Goal: Task Accomplishment & Management: Complete application form

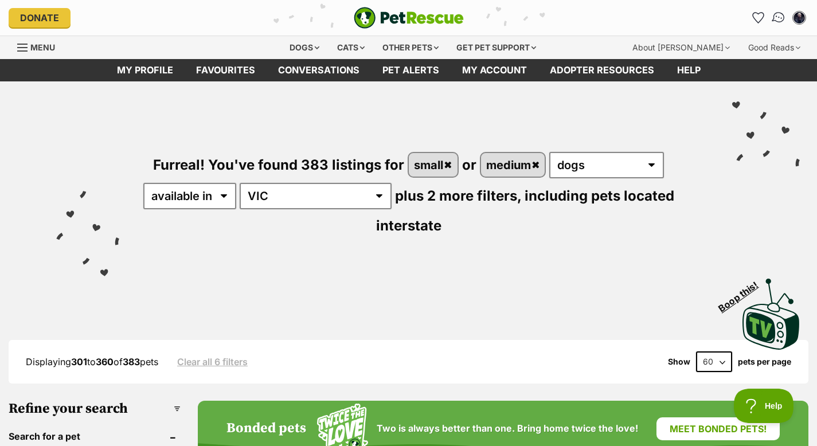
click at [777, 17] on img "Conversations" at bounding box center [779, 17] width 15 height 15
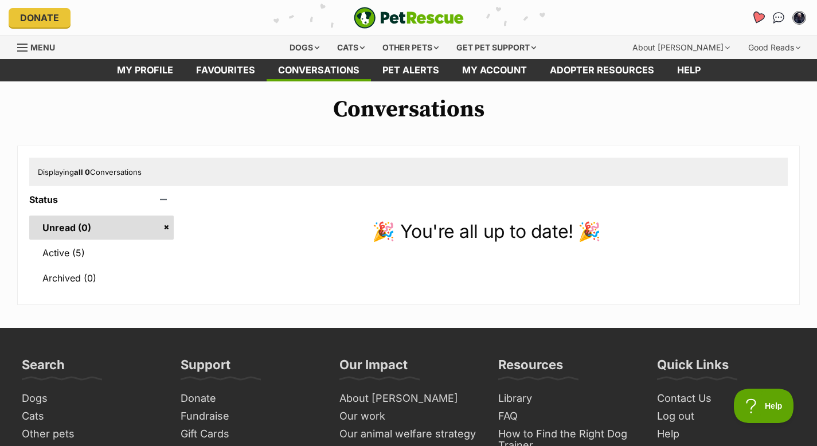
click at [761, 20] on icon "Favourites" at bounding box center [758, 17] width 15 height 15
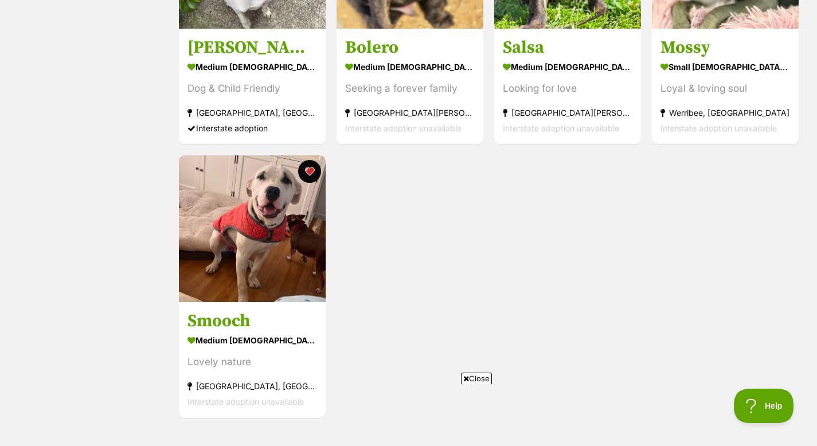
scroll to position [903, 0]
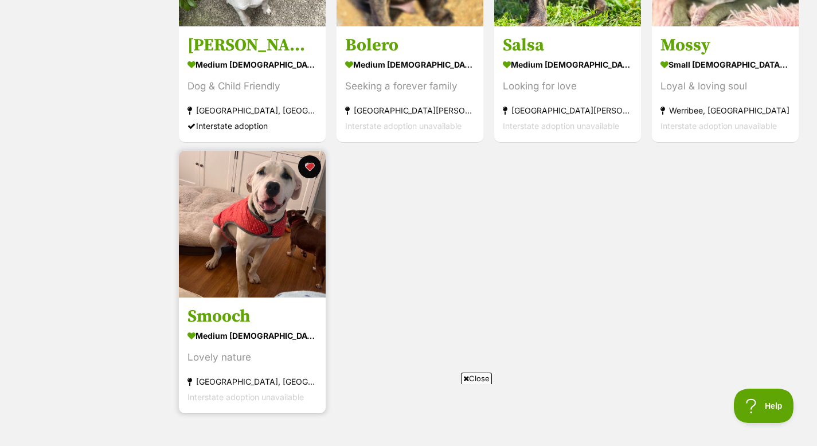
click at [287, 253] on img at bounding box center [252, 224] width 147 height 147
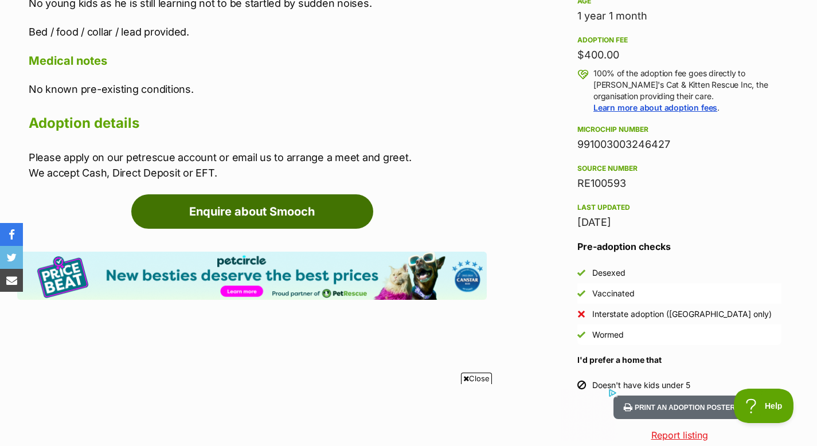
scroll to position [881, 0]
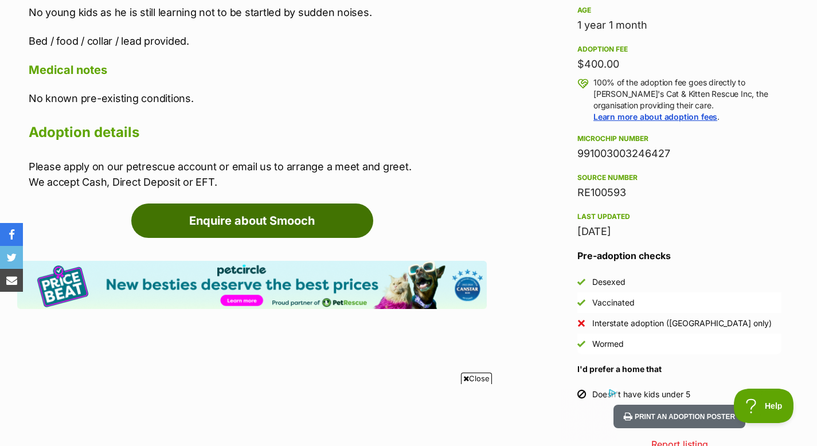
click at [245, 216] on link "Enquire about Smooch" at bounding box center [252, 221] width 242 height 34
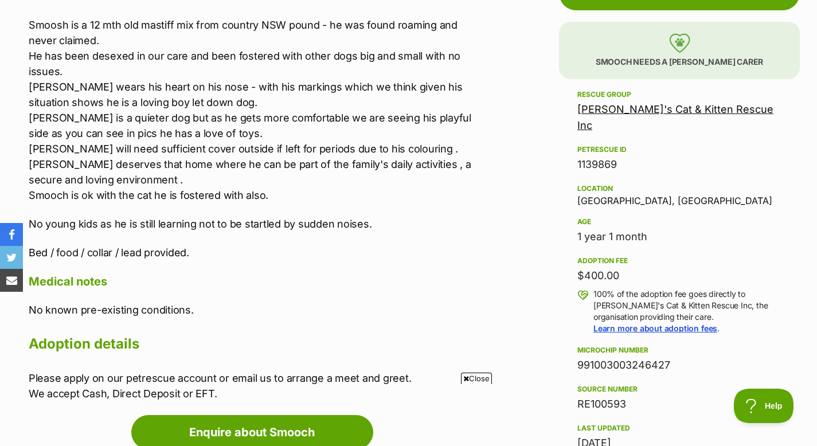
click at [611, 112] on link "[PERSON_NAME]'s Cat & Kitten Rescue Inc" at bounding box center [676, 117] width 196 height 28
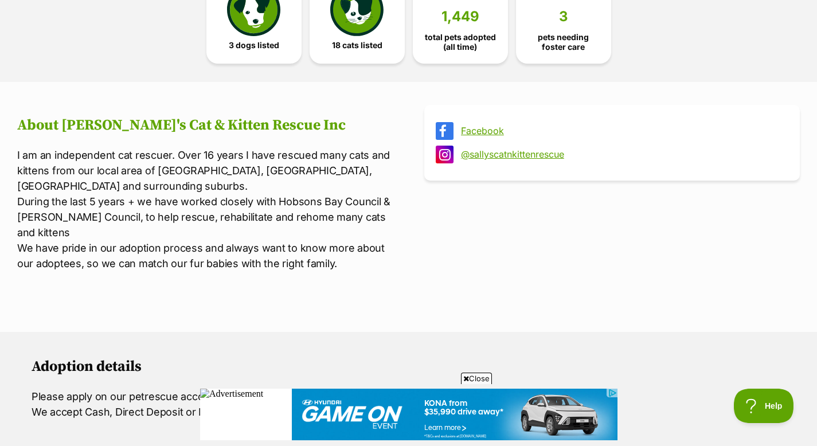
scroll to position [353, 0]
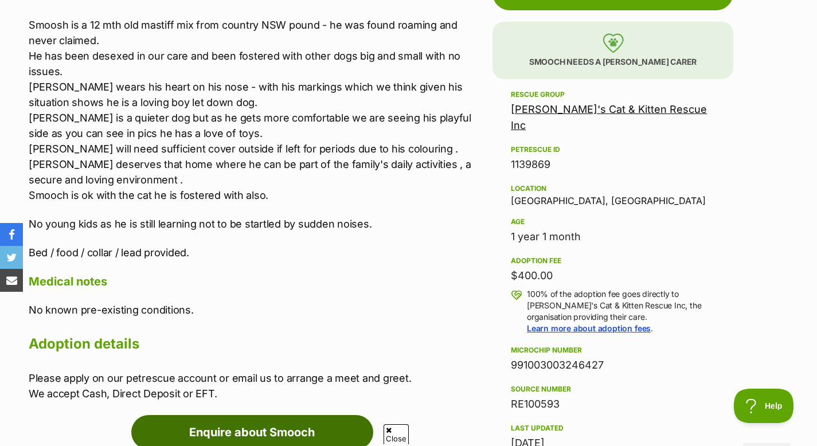
click at [234, 434] on link "Enquire about Smooch" at bounding box center [252, 432] width 242 height 34
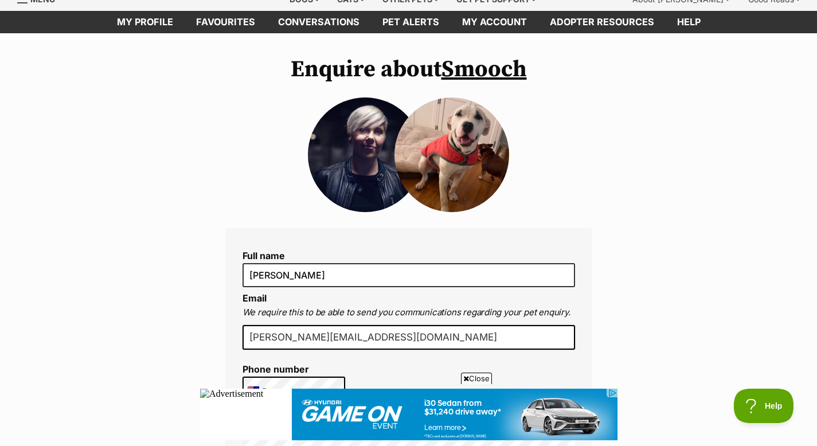
click at [479, 317] on p "We require this to be able to send you communications regarding your pet enquir…" at bounding box center [409, 312] width 333 height 13
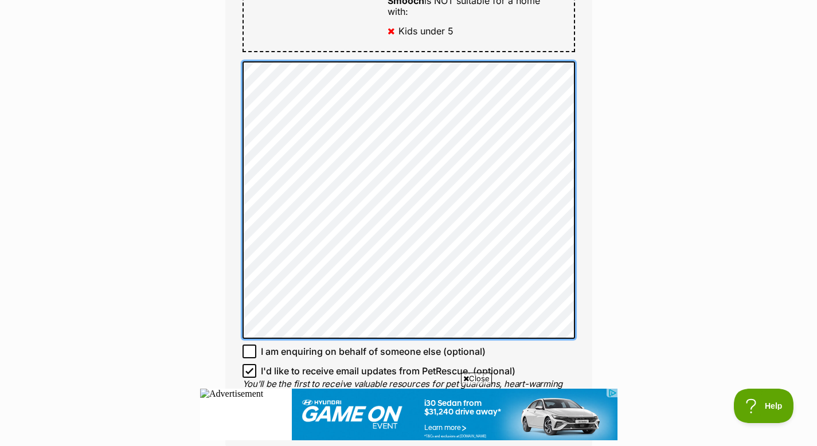
scroll to position [689, 0]
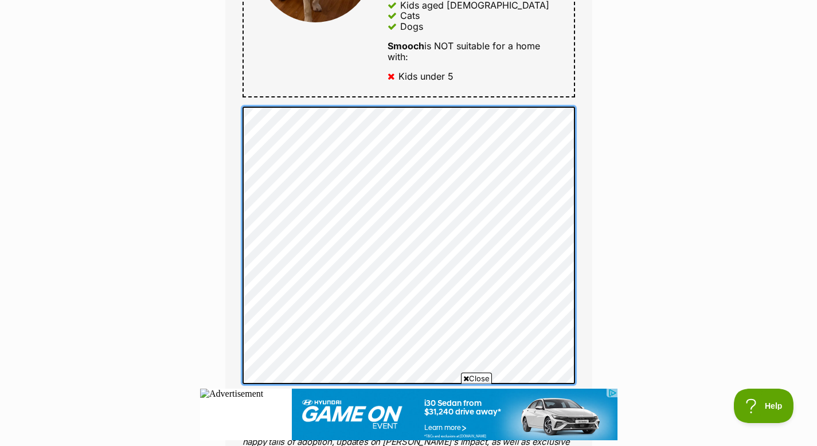
click at [250, 68] on div "Full name Amanda Mason Email We require this to be able to send you communicati…" at bounding box center [408, 40] width 367 height 906
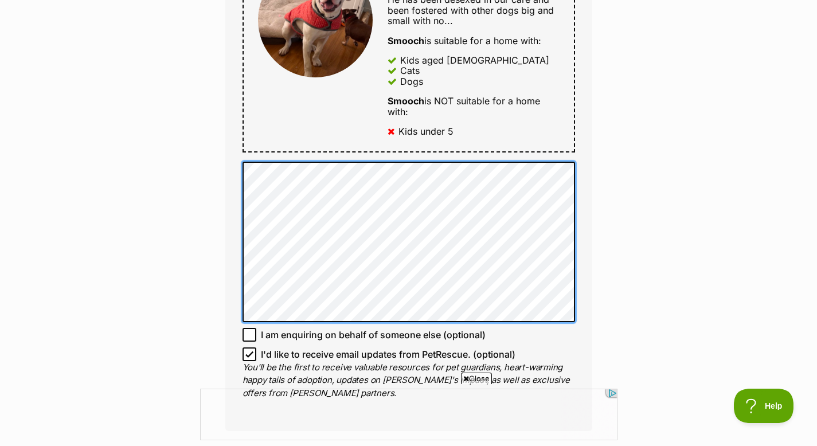
scroll to position [0, 0]
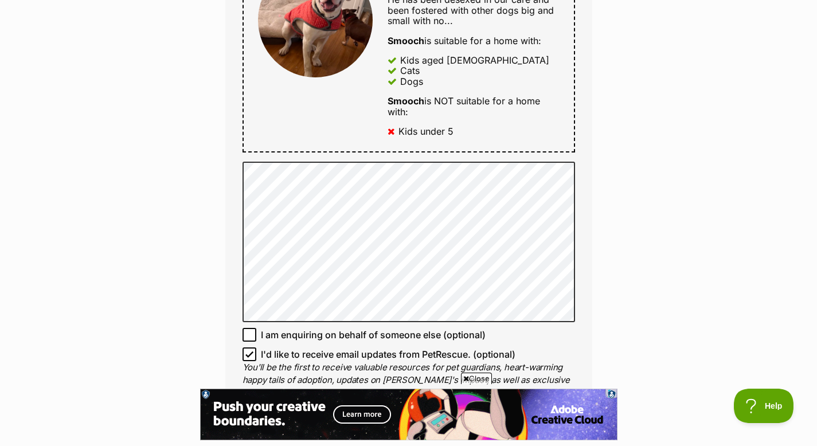
click at [249, 355] on icon at bounding box center [249, 354] width 7 height 5
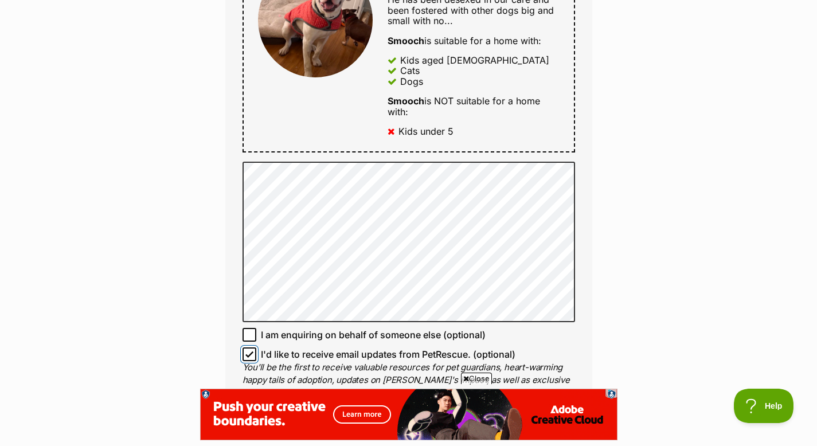
click at [249, 355] on input "I'd like to receive email updates from PetRescue. (optional)" at bounding box center [250, 355] width 14 height 14
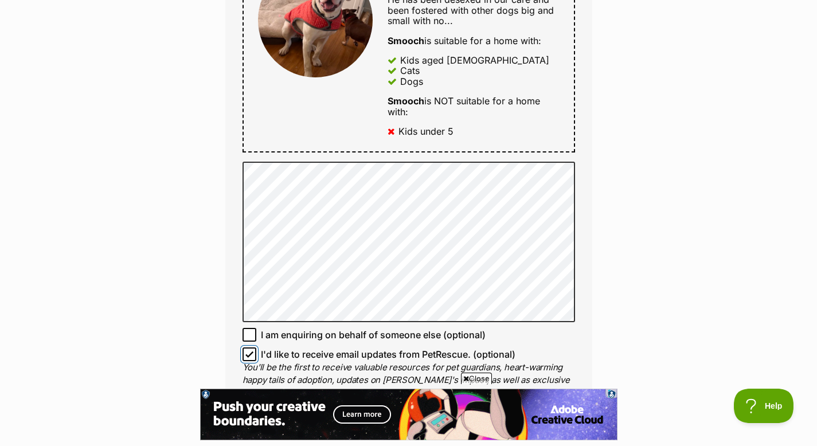
checkbox input "false"
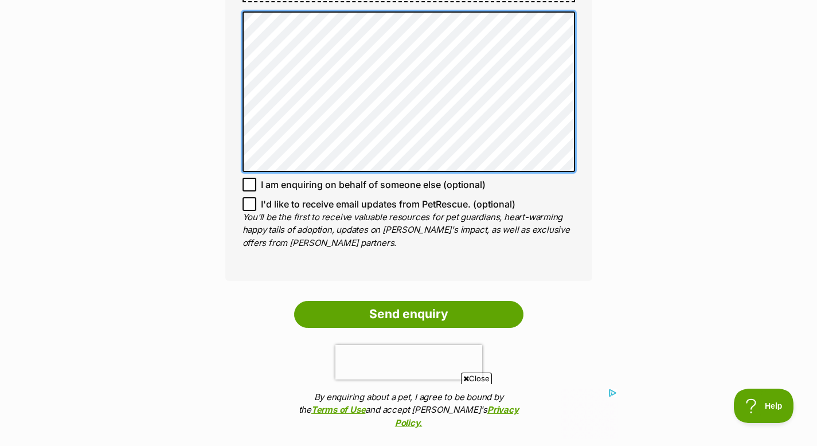
scroll to position [786, 0]
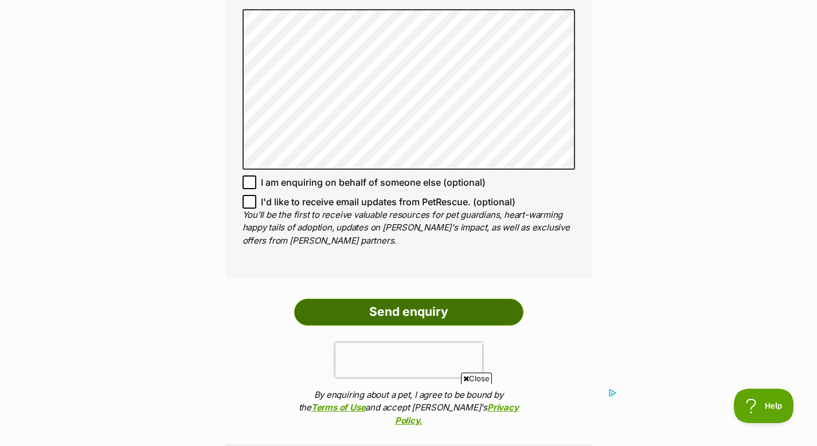
click at [443, 318] on input "Send enquiry" at bounding box center [408, 312] width 229 height 26
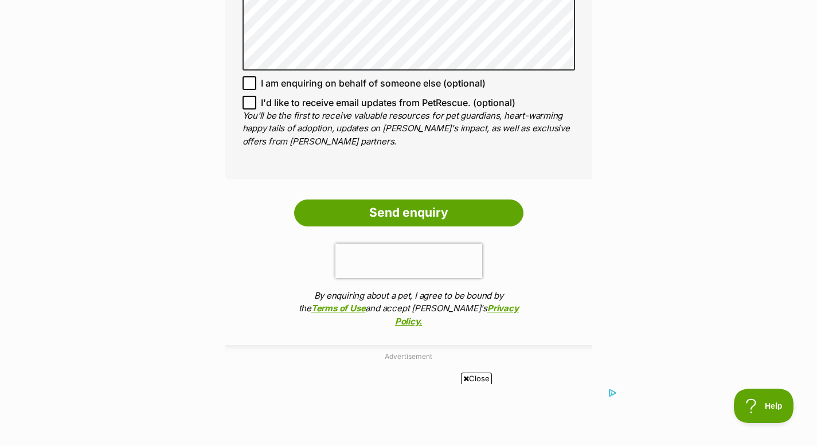
scroll to position [886, 0]
